Goal: Find specific fact: Find specific fact

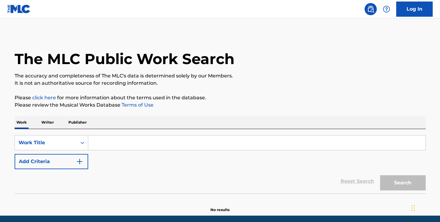
click at [138, 144] on input "Search Form" at bounding box center [256, 143] width 337 height 15
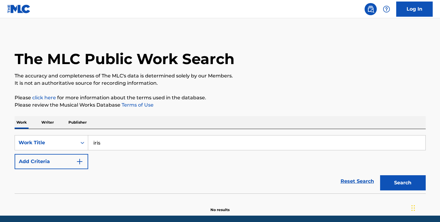
type input "iris"
click at [380, 176] on button "Search" at bounding box center [403, 183] width 46 height 15
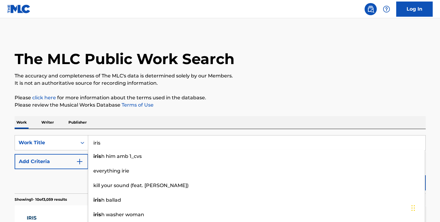
click at [60, 175] on div "Reset Search Search" at bounding box center [220, 181] width 411 height 24
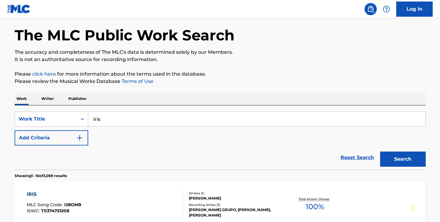
scroll to position [21, 0]
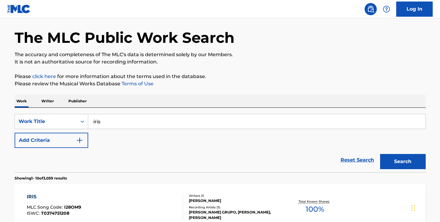
click at [66, 141] on button "Add Criteria" at bounding box center [52, 140] width 74 height 15
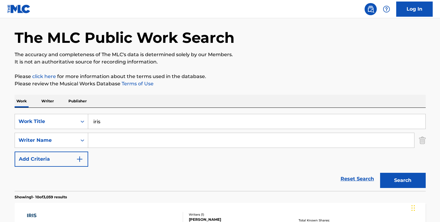
click at [132, 141] on input "Search Form" at bounding box center [251, 140] width 326 height 15
paste input "[PERSON_NAME]"
type input "[PERSON_NAME]"
click at [380, 173] on button "Search" at bounding box center [403, 180] width 46 height 15
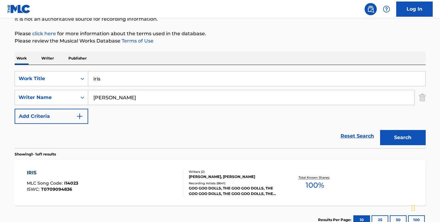
scroll to position [70, 0]
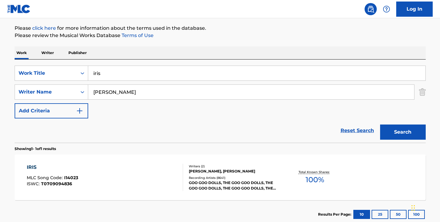
click at [161, 175] on div "IRIS MLC Song Code : I14023 ISWC : T0709094836" at bounding box center [105, 177] width 156 height 27
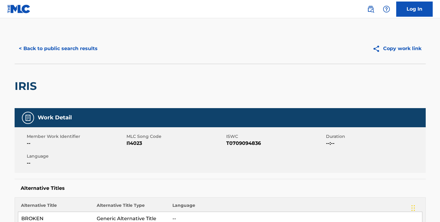
click at [246, 139] on span "ISWC" at bounding box center [275, 137] width 98 height 6
click at [246, 142] on span "T0709094836" at bounding box center [275, 143] width 98 height 7
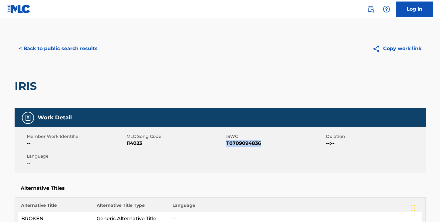
copy span "T0709094836"
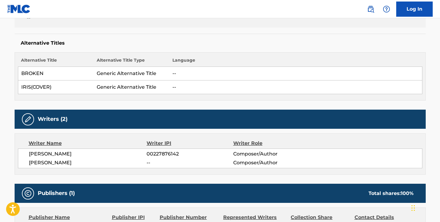
scroll to position [149, 0]
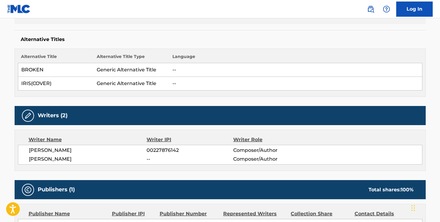
click at [61, 159] on span "[PERSON_NAME]" at bounding box center [88, 159] width 118 height 7
copy div "[PERSON_NAME]"
